Goal: Complete application form

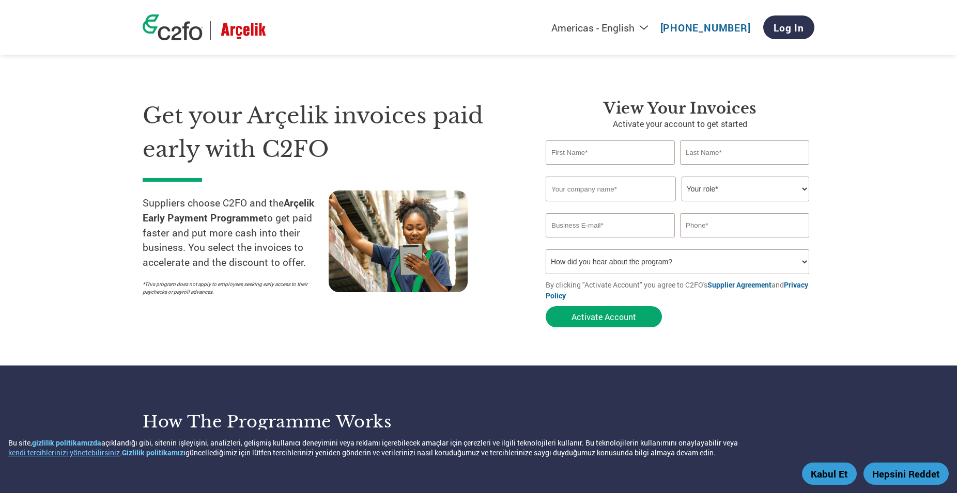
select select "tr-TR"
click option "Avrupa - Türkçe" at bounding box center [0, 0] width 0 height 0
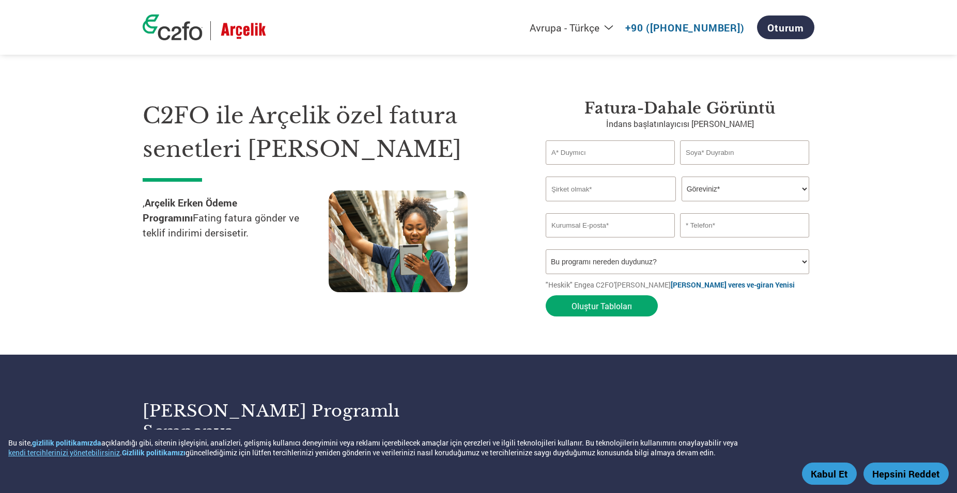
click at [598, 147] on input "text" at bounding box center [610, 153] width 129 height 24
type input "ARİFE"
click at [721, 156] on input "text" at bounding box center [744, 153] width 129 height 24
type input "TUNÇ"
click at [580, 191] on input "text" at bounding box center [611, 189] width 130 height 25
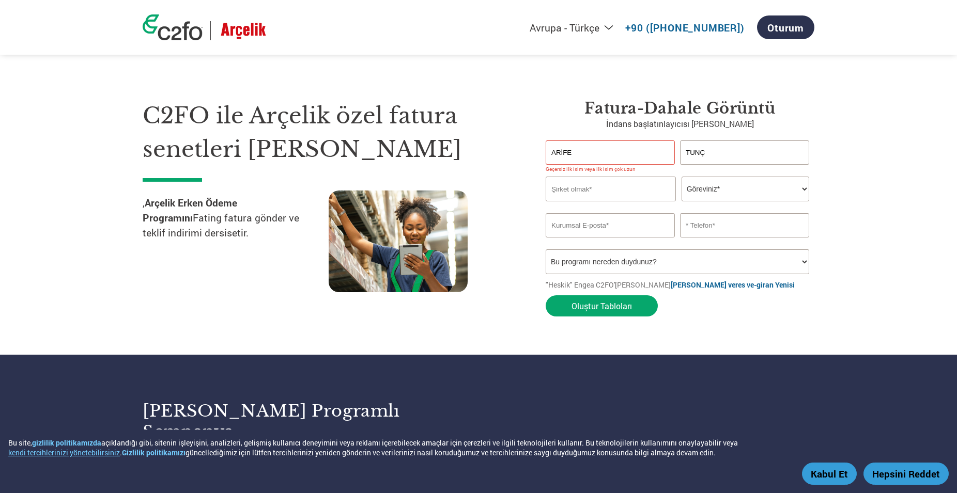
click at [615, 157] on input "ARİFE" at bounding box center [610, 153] width 129 height 24
click at [726, 158] on input "TUNÇ" at bounding box center [744, 153] width 129 height 24
click at [646, 153] on input "ARİFE" at bounding box center [610, 153] width 129 height 24
type input "ARIFE"
click at [751, 152] on input "TUNÇ" at bounding box center [744, 153] width 129 height 24
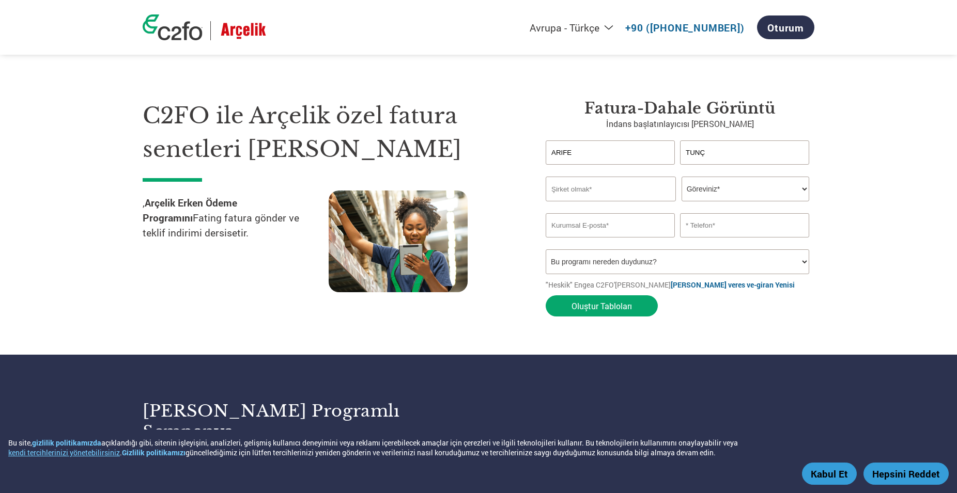
click at [603, 194] on input "text" at bounding box center [611, 189] width 130 height 25
type input "NOVA KALIP SANAYİ A.Ş."
click at [682, 177] on select "Göreviniz* CFO Denetçi Krediler Müdürü Finans Direktörü Hazinedar CEO Başkan Fi…" at bounding box center [746, 189] width 128 height 25
select select "ACCOUNTING"
click option "Muhasebe" at bounding box center [0, 0] width 0 height 0
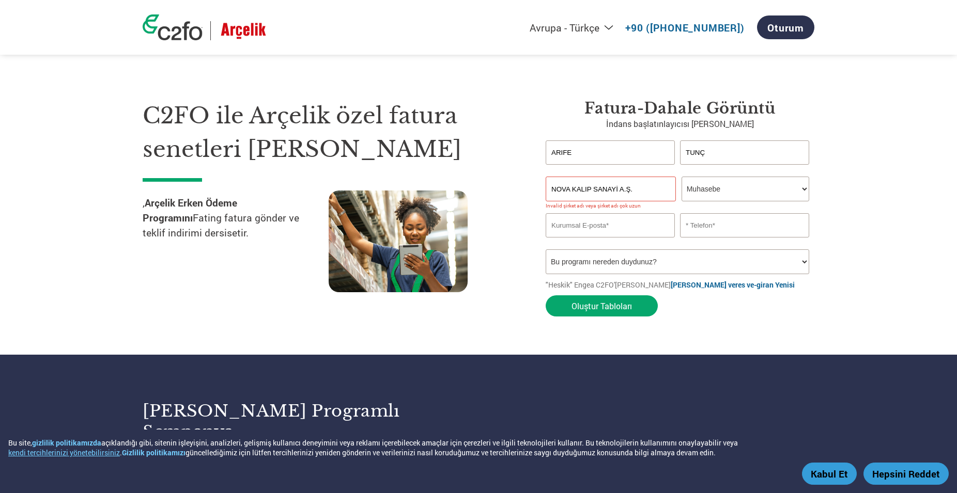
click at [609, 227] on input "email" at bounding box center [610, 225] width 129 height 24
type input "[EMAIL_ADDRESS][DOMAIN_NAME]"
click at [707, 227] on input "text" at bounding box center [744, 225] width 129 height 24
type input "[PHONE_NUMBER]"
click at [546, 250] on select "Bu programı nereden duydunuz? Mektup E-posta Sosyal Medya Online Arama Aile/​Ar…" at bounding box center [678, 262] width 264 height 25
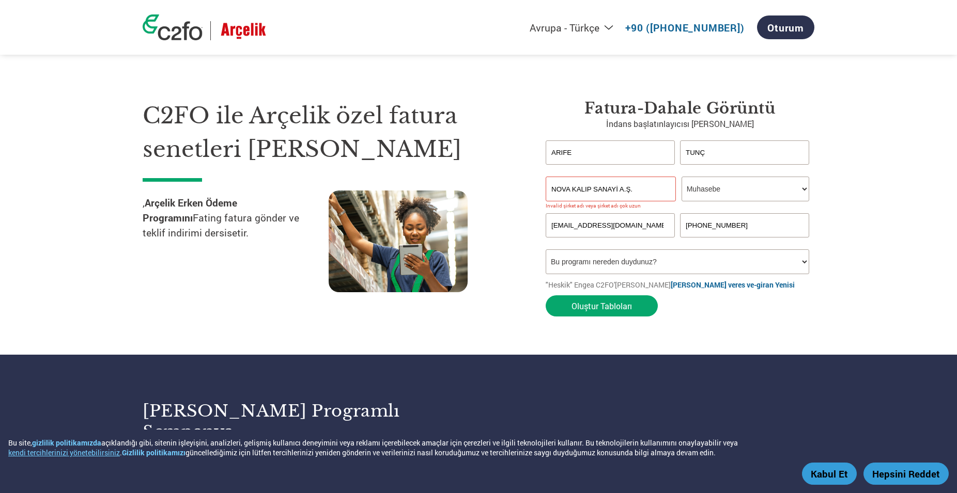
select select "Email"
click option "E-posta" at bounding box center [0, 0] width 0 height 0
click at [625, 307] on button "Oluştur Tabloları" at bounding box center [602, 306] width 112 height 21
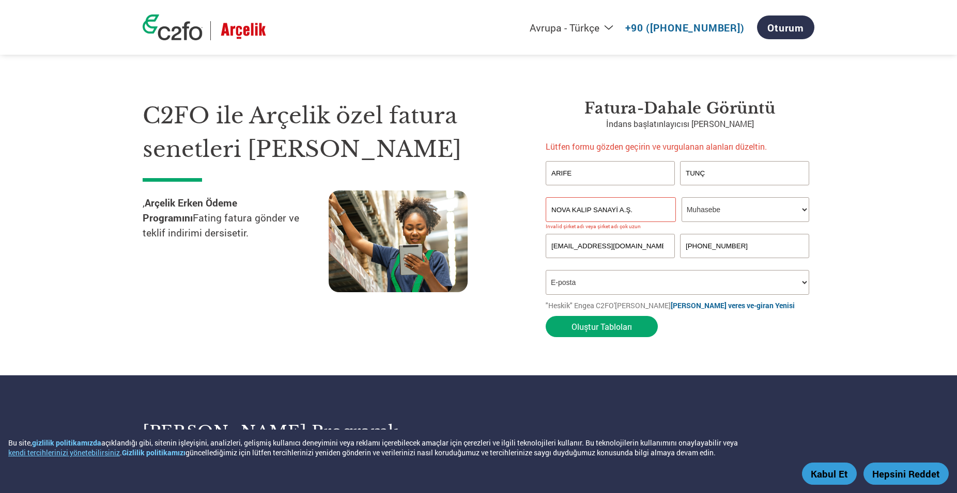
click at [614, 209] on input "NOVA KALIP SANAYİ A.Ş." at bounding box center [611, 209] width 130 height 25
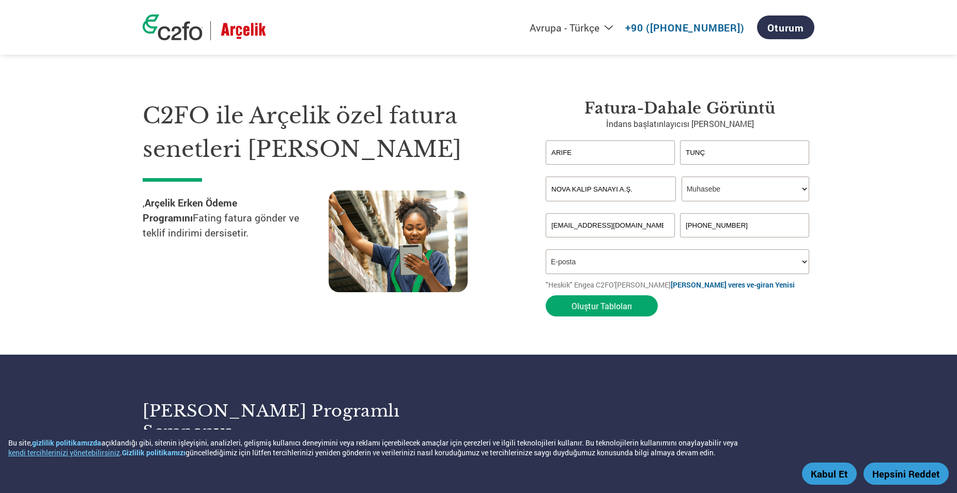
click at [635, 192] on input "NOVA KALIP SANAYI A.Ş." at bounding box center [611, 189] width 130 height 25
type input "NOVA KALIP SANAYI"
click at [620, 309] on button "Oluştur Tabloları" at bounding box center [602, 306] width 112 height 21
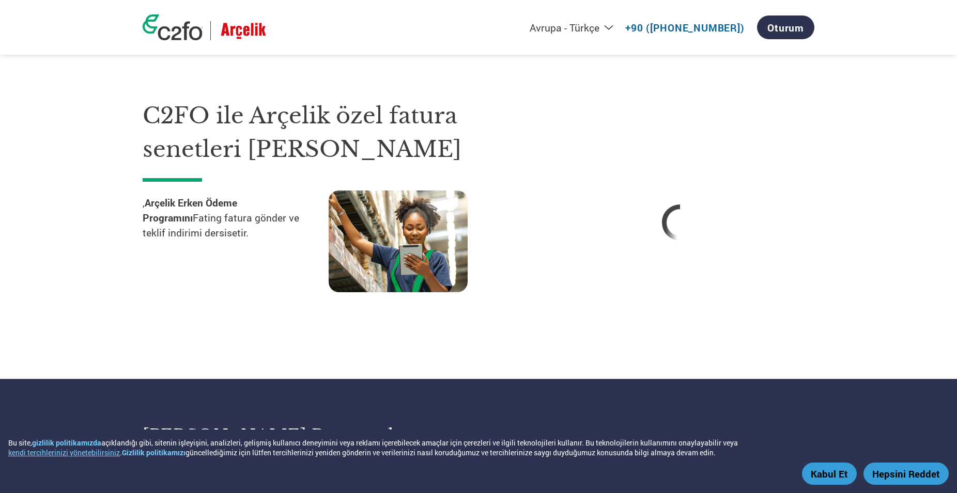
select select "ACCOUNTING"
select select "Email"
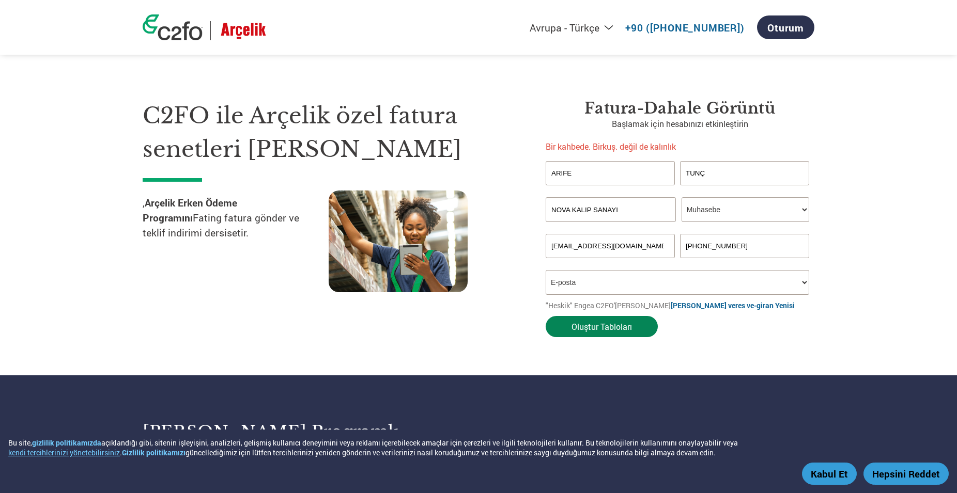
click at [599, 324] on button "Oluştur Tabloları" at bounding box center [602, 326] width 112 height 21
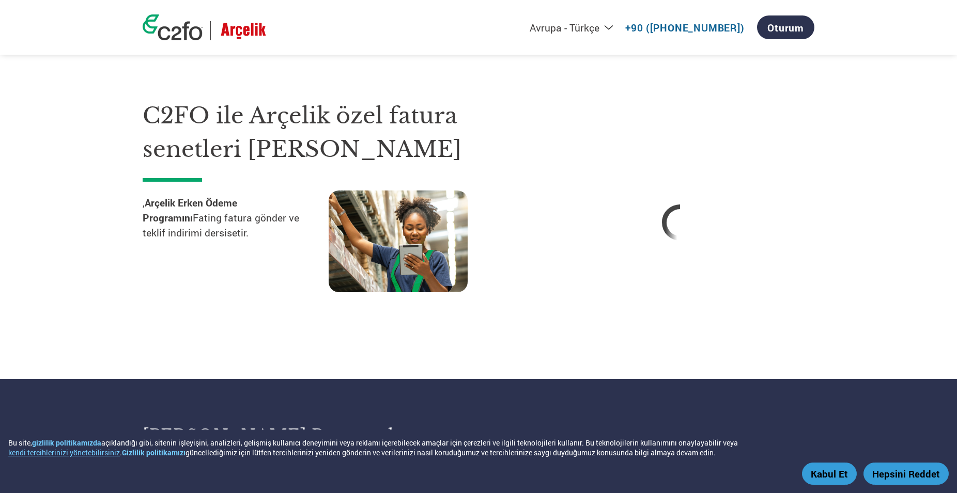
select select "tr-TR"
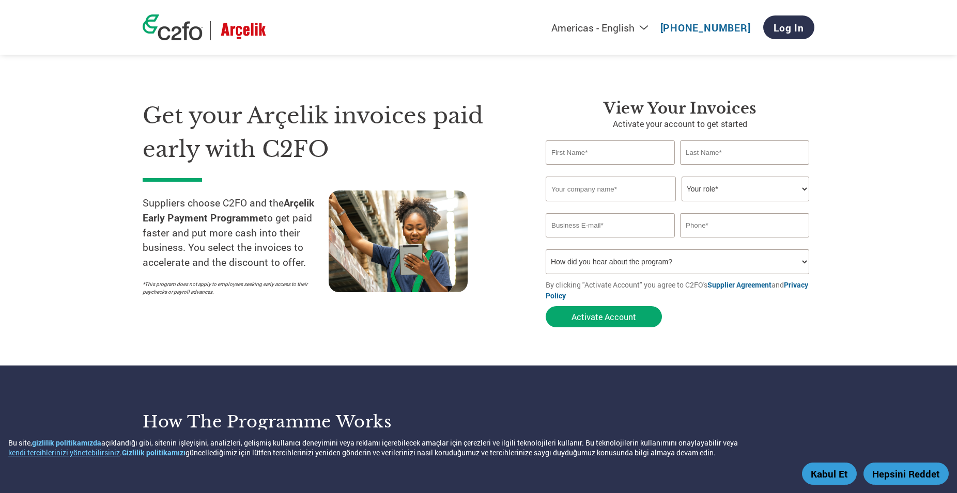
select select "en-[GEOGRAPHIC_DATA]"
click at [588, 156] on input "text" at bounding box center [610, 153] width 129 height 24
type input "ARIFE"
click at [724, 161] on input "text" at bounding box center [744, 153] width 129 height 24
type input "TUNC"
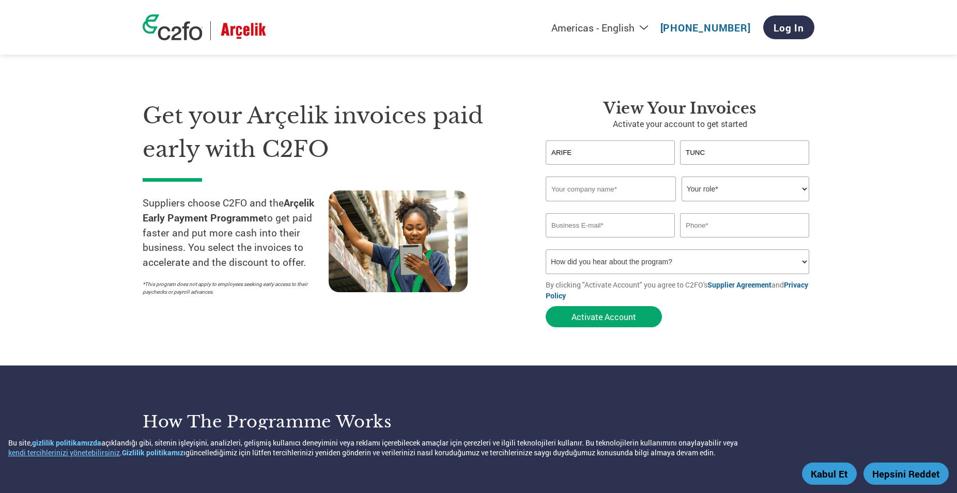
click at [573, 190] on input "text" at bounding box center [611, 189] width 130 height 25
type input "NOVA KALIP SANAYI"
click at [682, 177] on select "Your role* CFO Controller Credit Manager Finance Director Treasurer CEO Preside…" at bounding box center [746, 189] width 128 height 25
select select "ACCOUNTING"
click option "Accounting" at bounding box center [0, 0] width 0 height 0
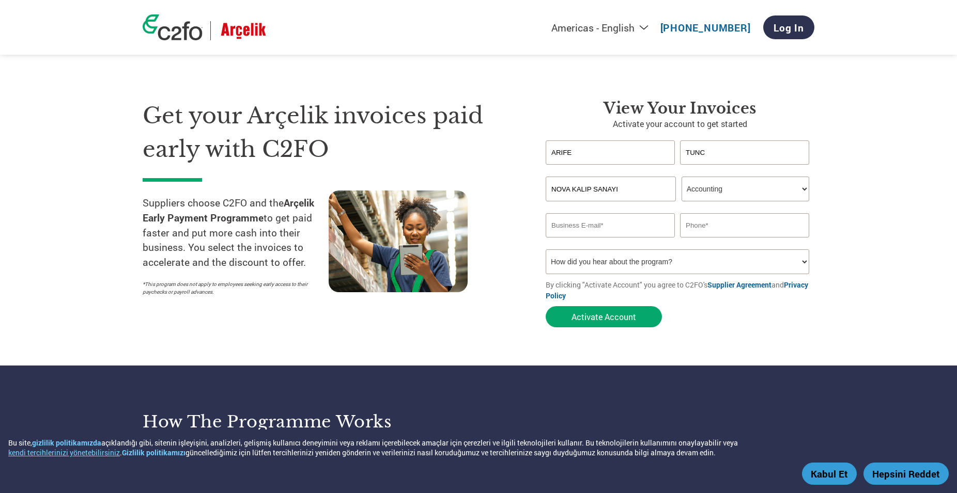
click at [591, 224] on input "email" at bounding box center [610, 225] width 129 height 24
type input "[EMAIL_ADDRESS][DOMAIN_NAME]"
click at [719, 229] on input "text" at bounding box center [744, 225] width 129 height 24
type input "[PHONE_NUMBER]"
click at [546, 250] on select "How did you hear about the program? Received a letter Email Social Media Online…" at bounding box center [678, 262] width 264 height 25
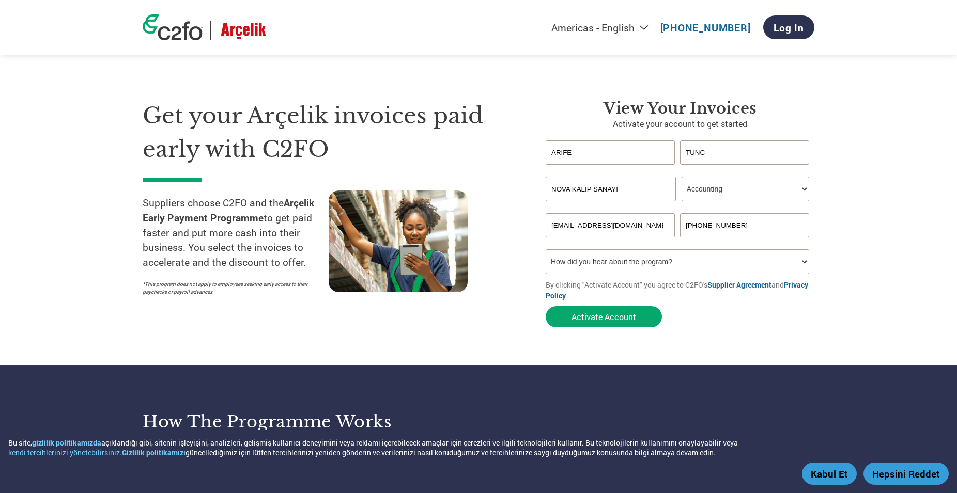
select select "Email"
click option "Email" at bounding box center [0, 0] width 0 height 0
click at [605, 316] on button "Activate Account" at bounding box center [604, 316] width 116 height 21
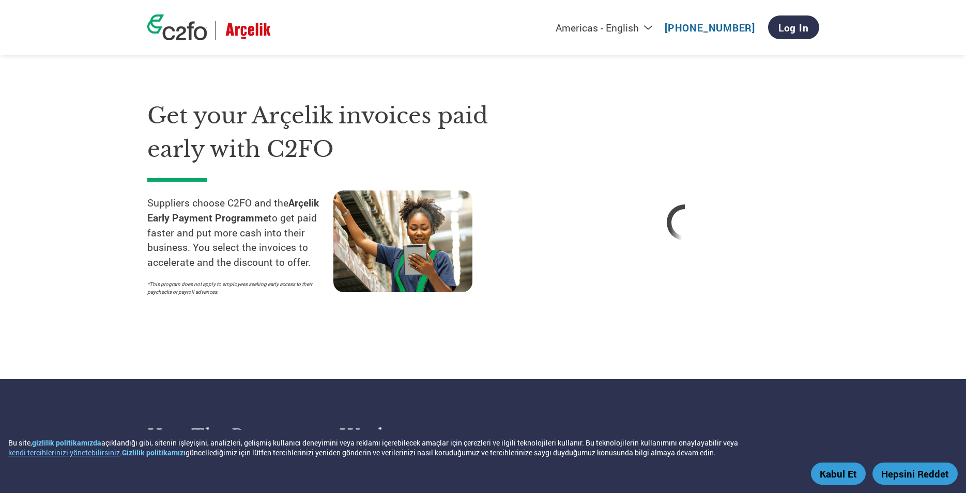
select select "en-[GEOGRAPHIC_DATA]"
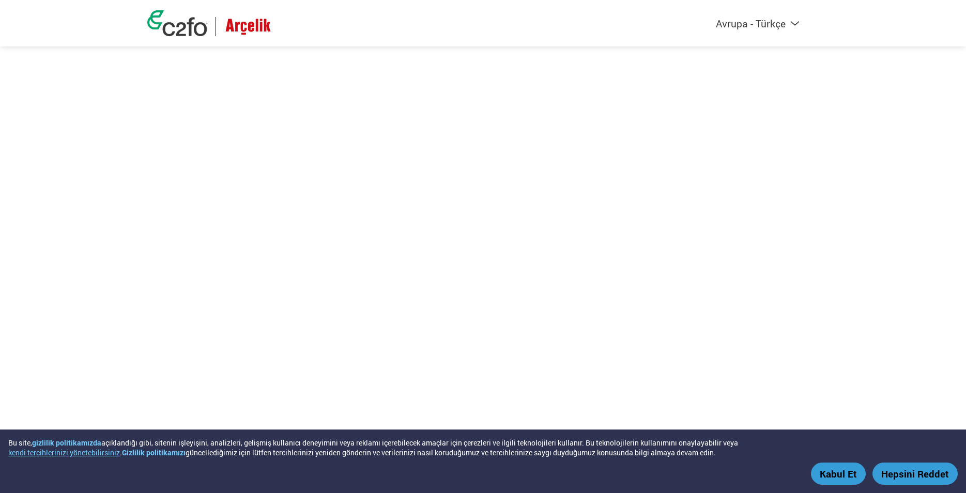
select select "tr-TR"
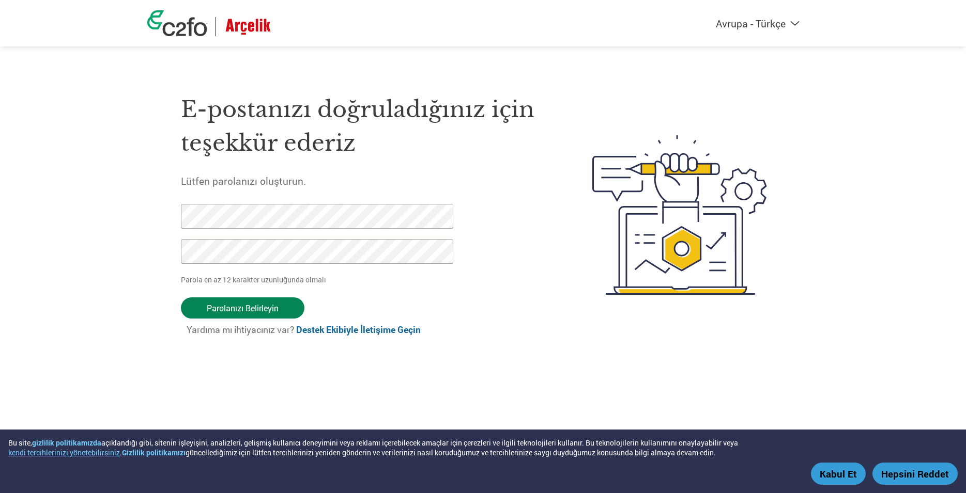
click at [255, 304] on input "Parolanızı Belirleyin" at bounding box center [242, 308] width 123 height 21
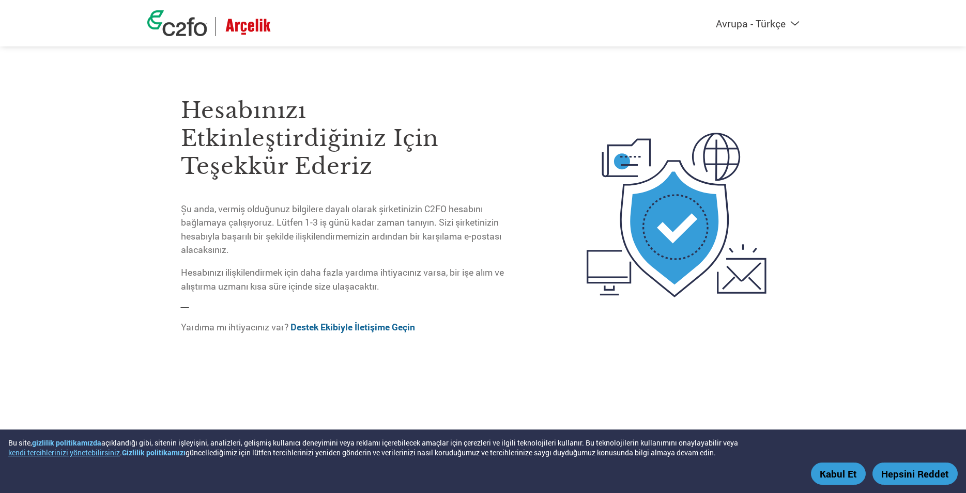
click at [544, 17] on select "Americas - English Américas - Español Américas - Português Amériques - Français…" at bounding box center [675, 23] width 262 height 13
click at [778, 26] on select "Americas - English Américas - Español Américas - Português Amériques - Français…" at bounding box center [675, 23] width 262 height 13
